Goal: Check status: Check status

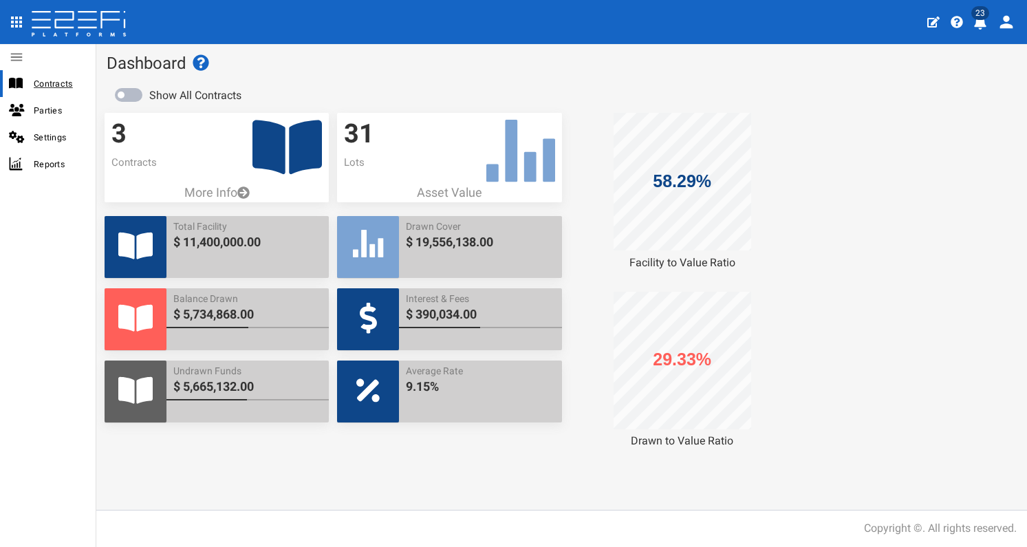
click at [58, 94] on div "Contracts" at bounding box center [48, 83] width 96 height 27
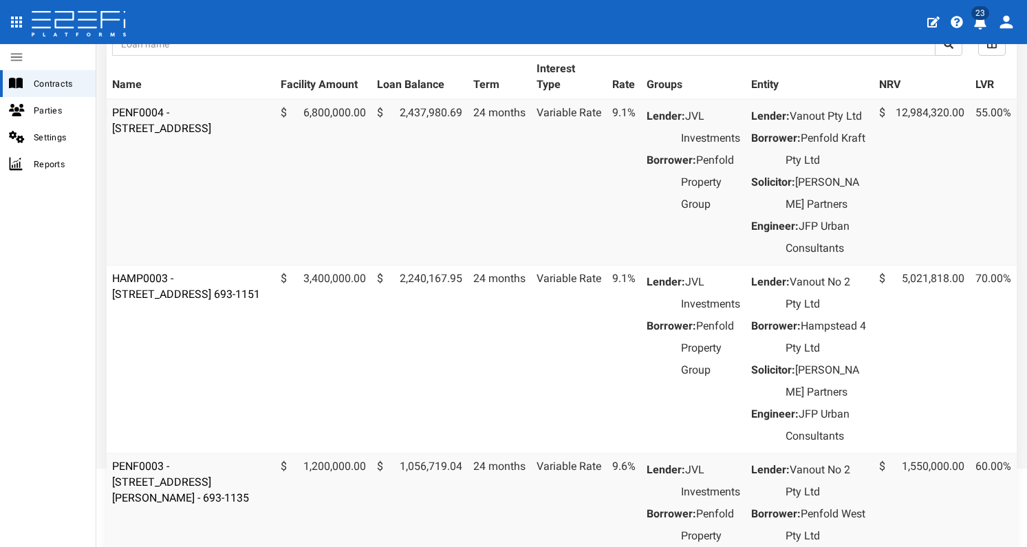
scroll to position [228, 0]
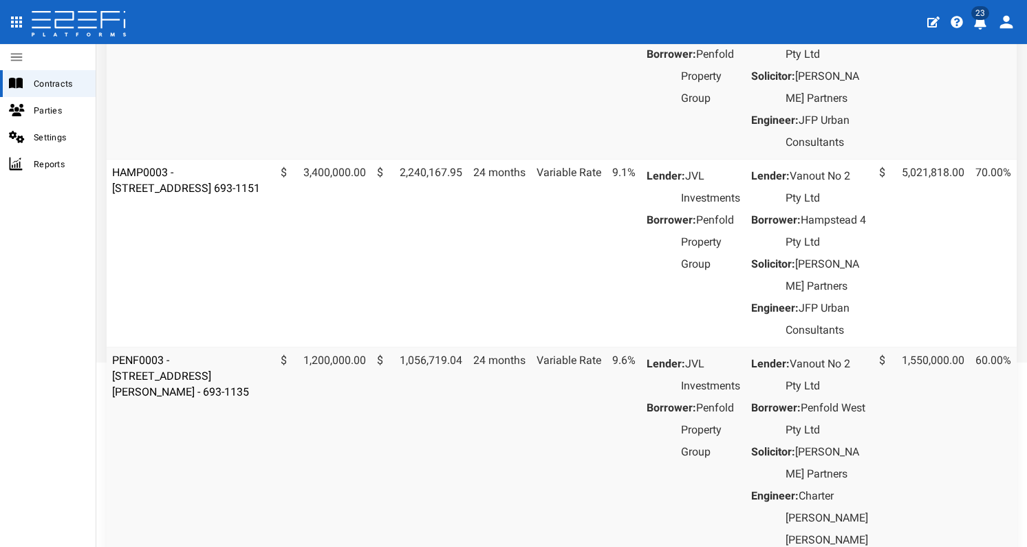
click at [167, 454] on td "PENF0003 - [STREET_ADDRESS][PERSON_NAME] - 693-1135" at bounding box center [191, 463] width 169 height 232
click at [175, 398] on link "PENF0003 - [STREET_ADDRESS][PERSON_NAME] - 693-1135" at bounding box center [180, 376] width 137 height 45
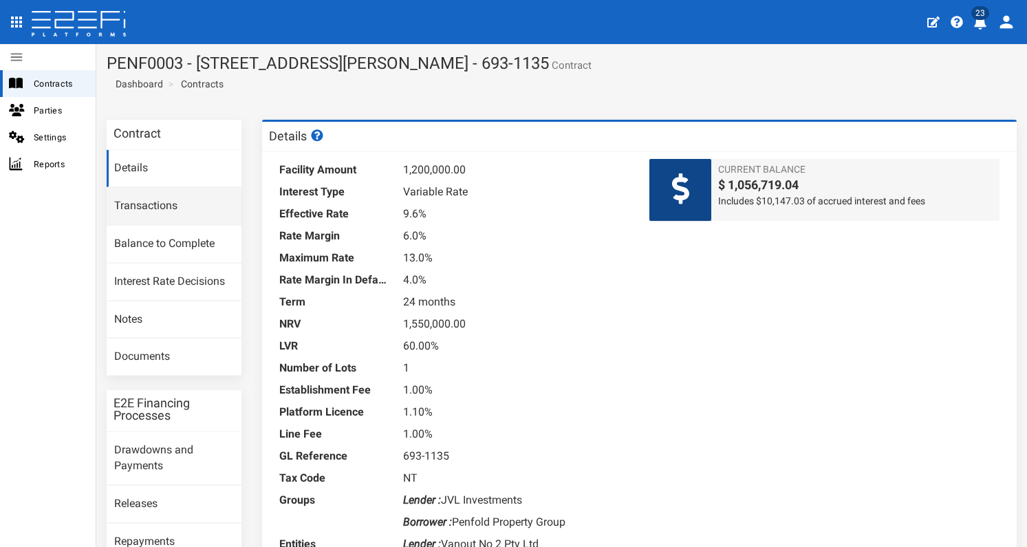
click at [151, 213] on link "Transactions" at bounding box center [174, 206] width 135 height 37
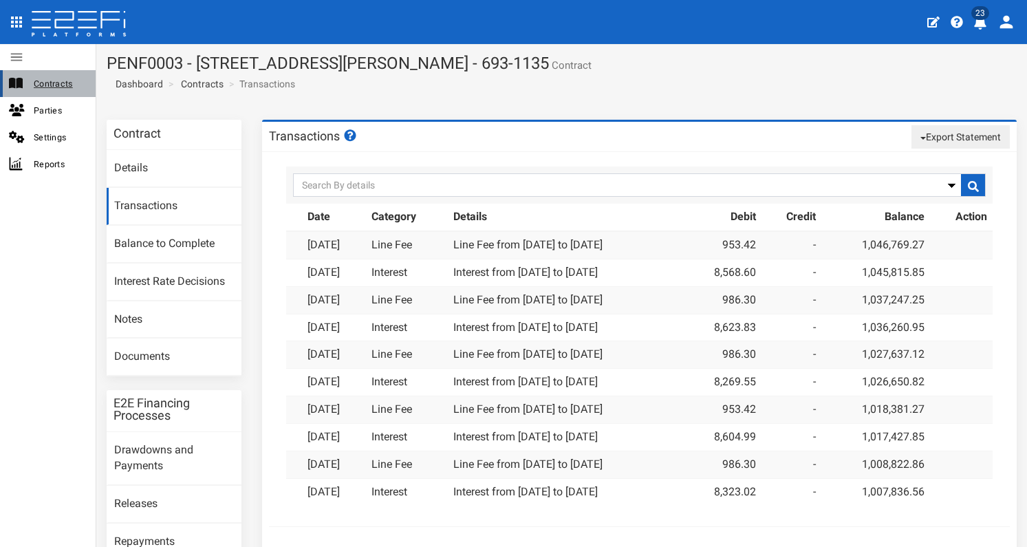
click at [53, 89] on span "Contracts" at bounding box center [59, 84] width 51 height 16
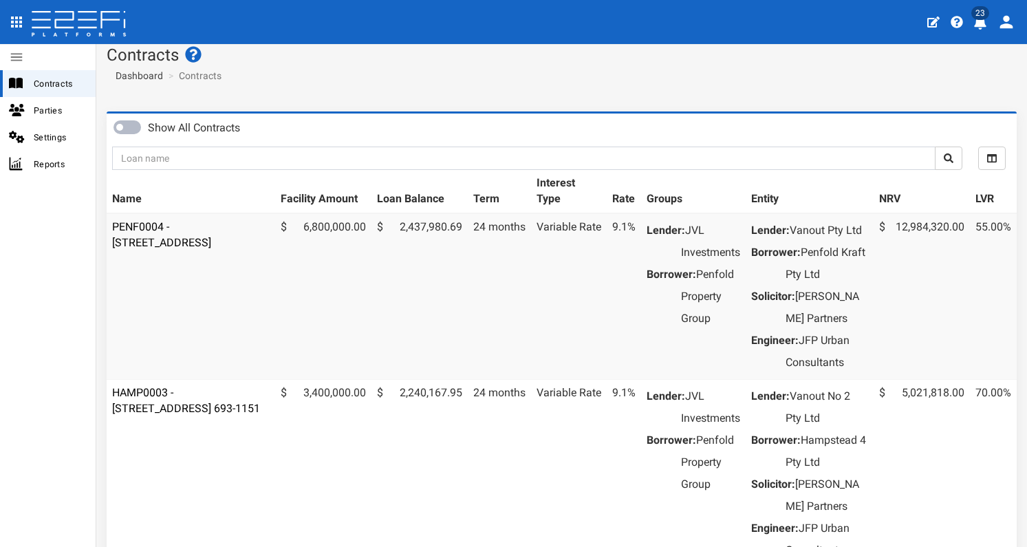
scroll to position [383, 0]
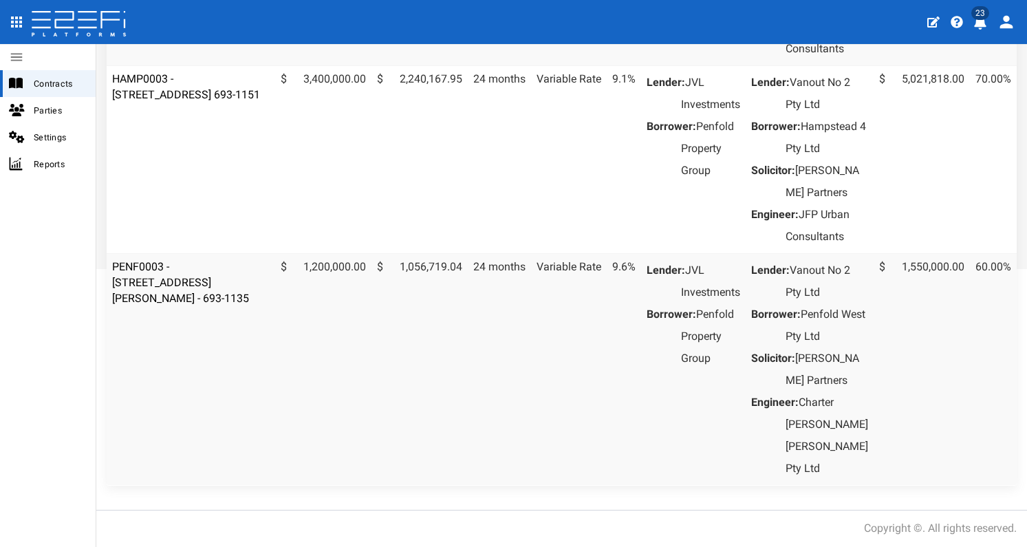
click at [234, 299] on td "PENF0003 - [STREET_ADDRESS][PERSON_NAME] - 693-1135" at bounding box center [191, 369] width 169 height 232
click at [215, 305] on link "PENF0003 - [STREET_ADDRESS][PERSON_NAME] - 693-1135" at bounding box center [180, 282] width 137 height 45
